Goal: Task Accomplishment & Management: Complete application form

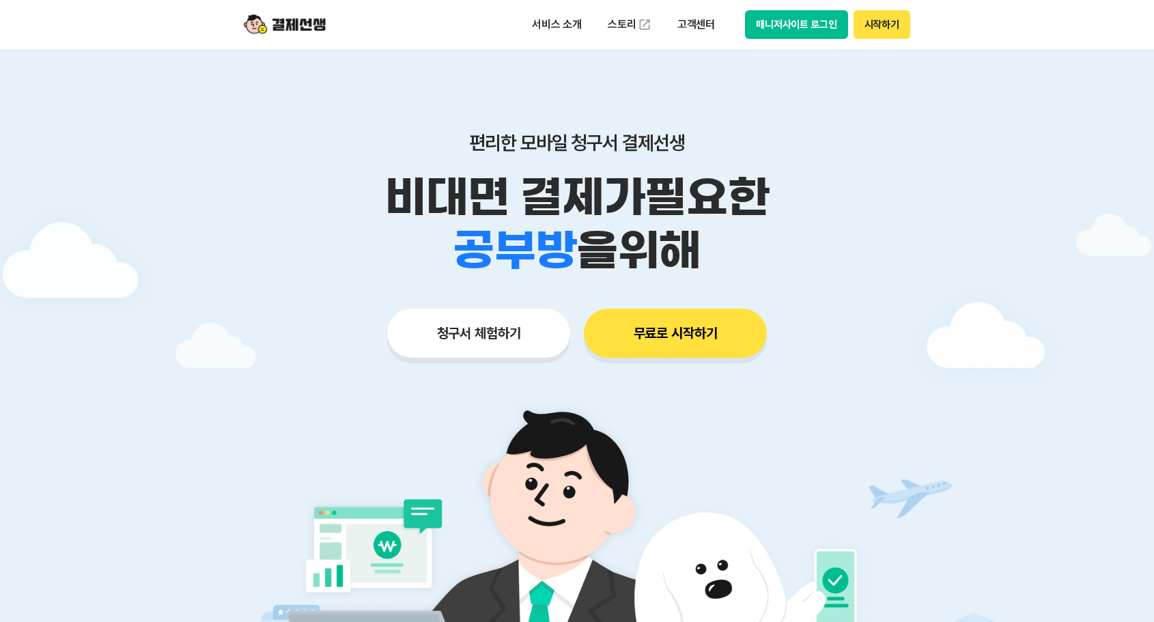
click at [439, 337] on button "청구서 체험하기" at bounding box center [478, 333] width 183 height 49
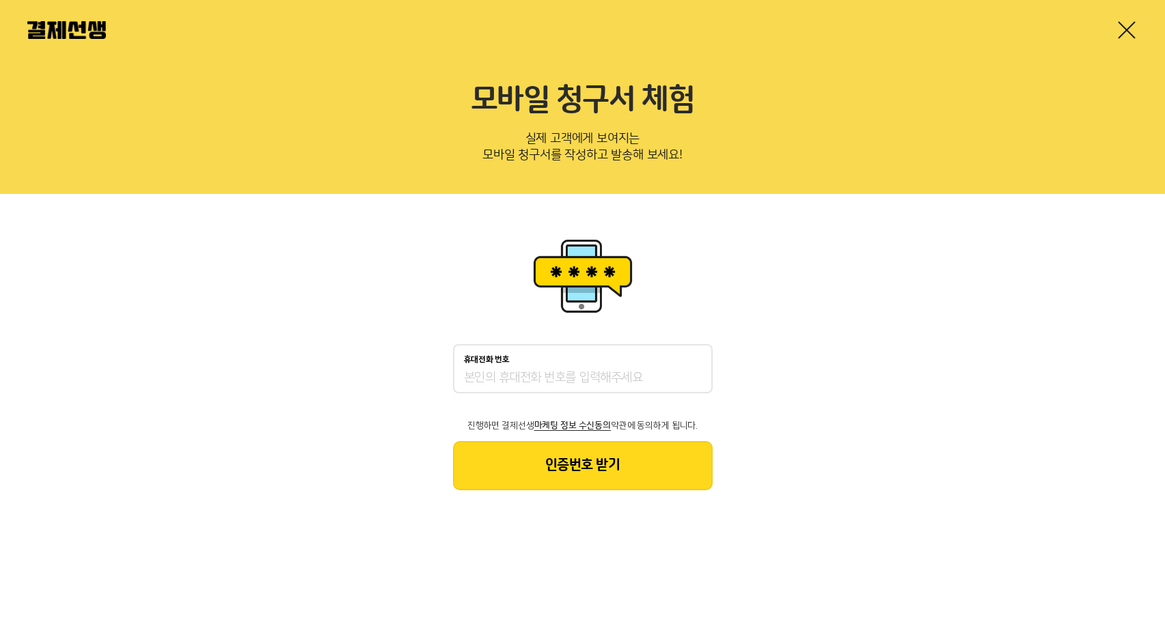
click at [635, 377] on input "휴대전화 번호" at bounding box center [583, 378] width 238 height 16
type input "01099115362"
click at [577, 470] on button "인증번호 받기" at bounding box center [583, 465] width 260 height 49
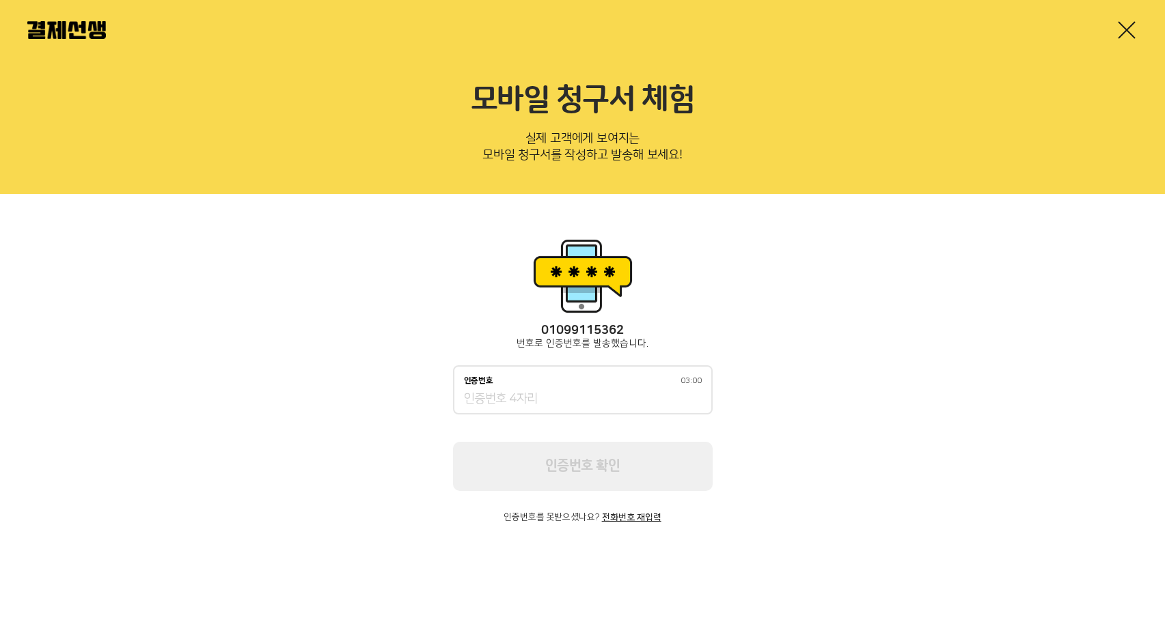
click at [586, 394] on input "인증번호 03:00" at bounding box center [583, 399] width 238 height 16
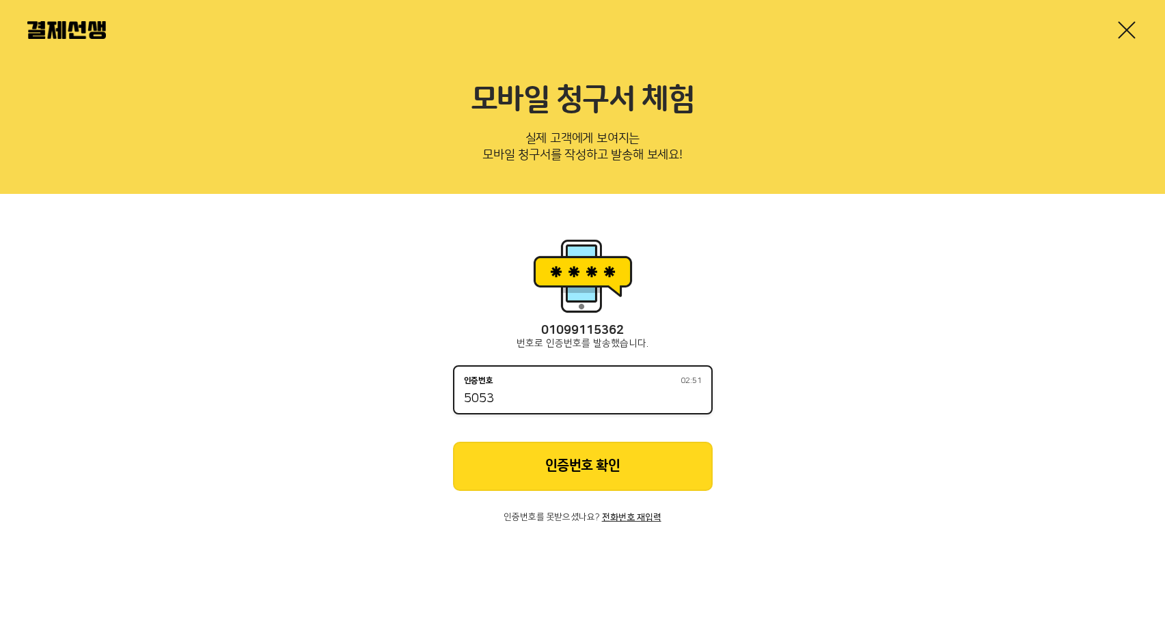
type input "5053"
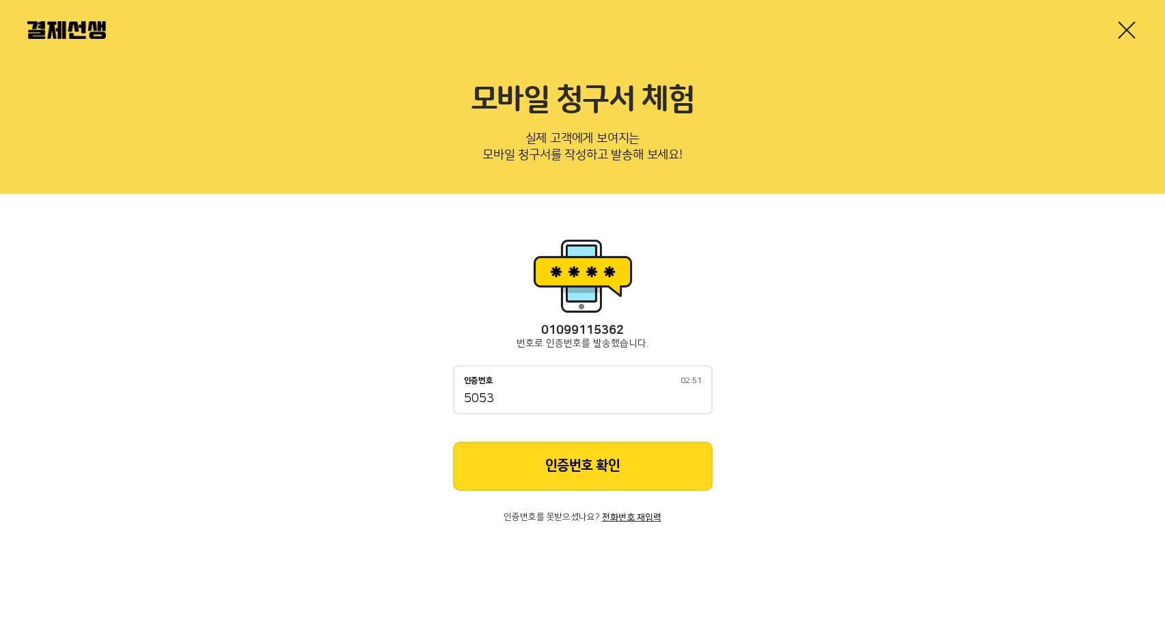
click at [584, 447] on button "인증번호 확인" at bounding box center [583, 466] width 260 height 49
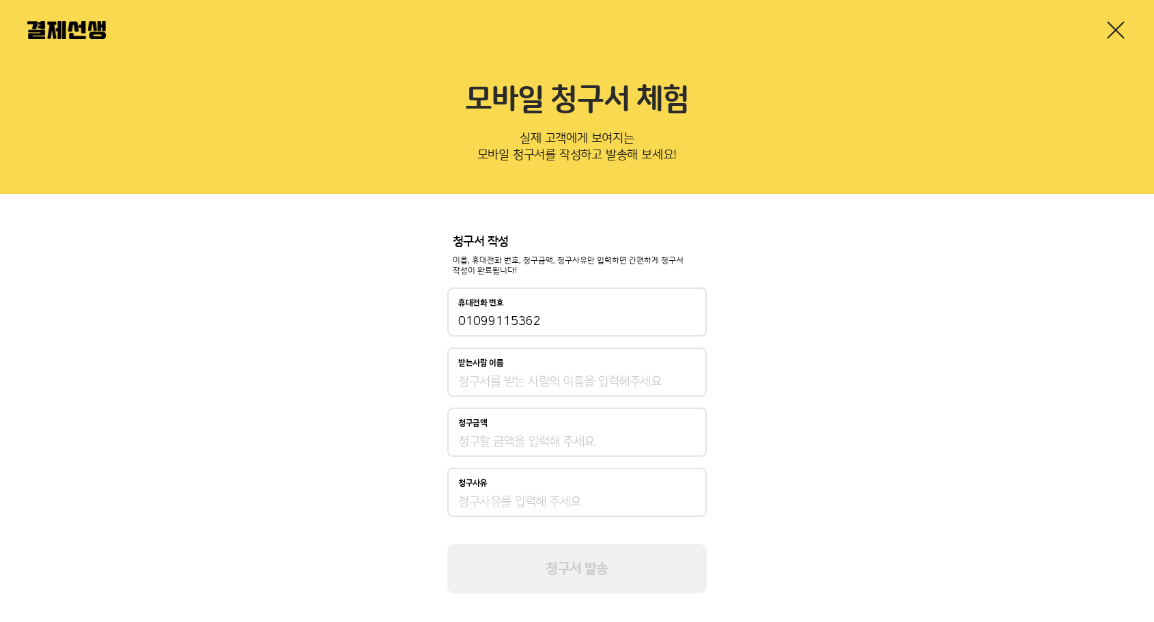
click at [534, 378] on input "받는사람 이름" at bounding box center [577, 382] width 238 height 16
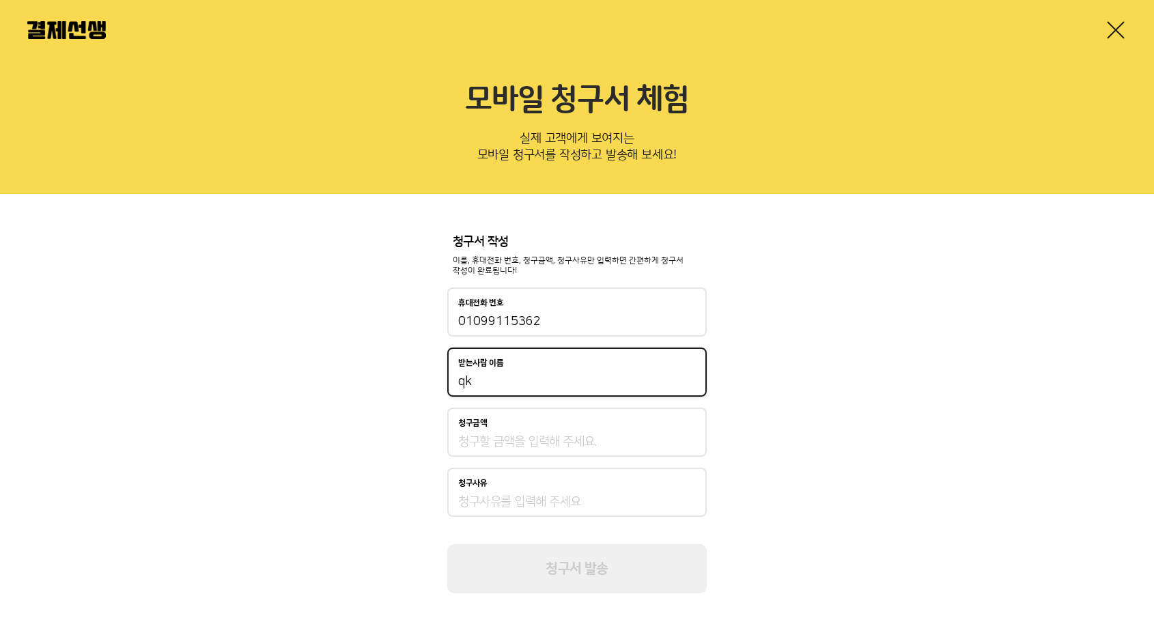
type input "q"
type input "[PERSON_NAME]"
click at [1115, 33] on link at bounding box center [1116, 30] width 22 height 22
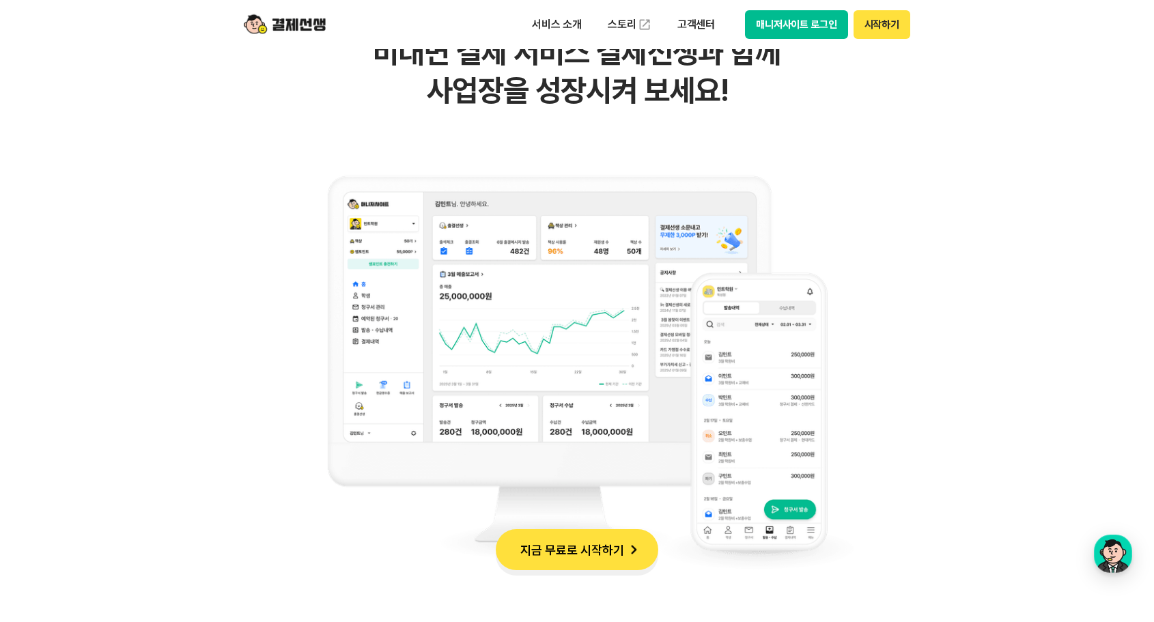
scroll to position [1366, 0]
